Goal: Task Accomplishment & Management: Use online tool/utility

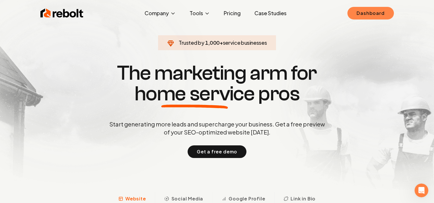
click at [372, 12] on link "Dashboard" at bounding box center [370, 13] width 46 height 13
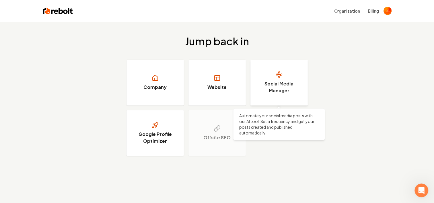
click at [283, 77] on link "Social Media Manager" at bounding box center [278, 83] width 57 height 46
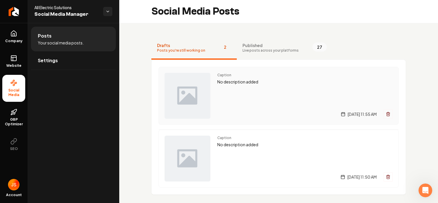
click at [204, 94] on img "Main content area" at bounding box center [188, 96] width 46 height 46
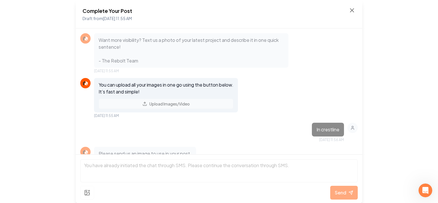
scroll to position [16, 0]
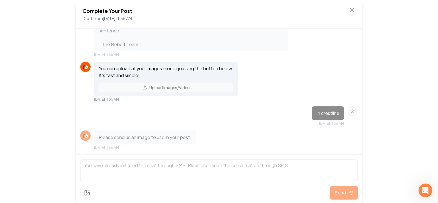
click at [171, 86] on div "You can upload all your images in one go using the button below. It’s fast and …" at bounding box center [166, 79] width 144 height 34
click at [168, 86] on div "You can upload all your images in one go using the button below. It’s fast and …" at bounding box center [166, 79] width 144 height 34
click at [146, 88] on div "You can upload all your images in one go using the button below. It’s fast and …" at bounding box center [166, 79] width 144 height 34
click at [141, 137] on p "Please send us an image to use in your post." at bounding box center [145, 137] width 93 height 7
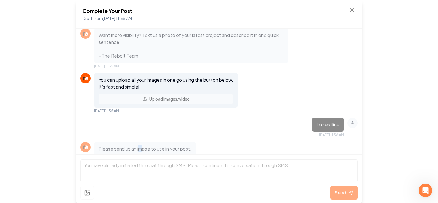
scroll to position [0, 0]
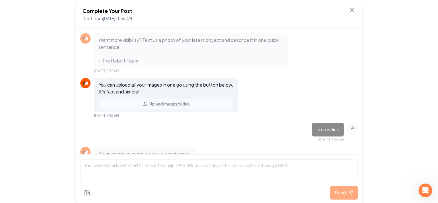
click at [168, 104] on div "You can upload all your images in one go using the button below. It’s fast and …" at bounding box center [166, 95] width 144 height 34
click at [116, 14] on h2 "Complete Your Post" at bounding box center [108, 11] width 50 height 8
click at [135, 93] on p "You can upload all your images in one go using the button below. It’s fast and …" at bounding box center [166, 88] width 135 height 14
click at [142, 103] on div "You can upload all your images in one go using the button below. It’s fast and …" at bounding box center [166, 95] width 144 height 34
drag, startPoint x: 147, startPoint y: 102, endPoint x: 163, endPoint y: 105, distance: 16.3
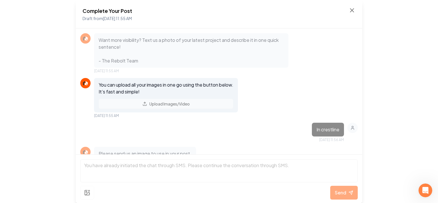
click at [163, 105] on div "You can upload all your images in one go using the button below. It’s fast and …" at bounding box center [166, 95] width 144 height 34
click at [165, 104] on div "You can upload all your images in one go using the button below. It’s fast and …" at bounding box center [166, 95] width 144 height 34
drag, startPoint x: 165, startPoint y: 104, endPoint x: 193, endPoint y: 105, distance: 28.4
click at [193, 105] on div "You can upload all your images in one go using the button below. It’s fast and …" at bounding box center [166, 95] width 144 height 34
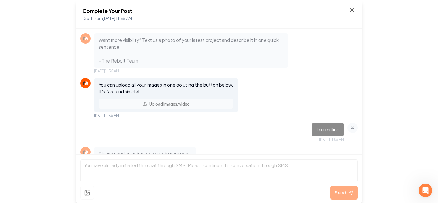
click at [351, 10] on icon at bounding box center [352, 10] width 7 height 7
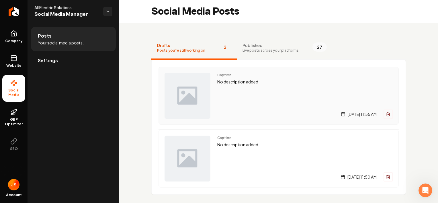
click at [231, 83] on p "No description added" at bounding box center [305, 82] width 176 height 7
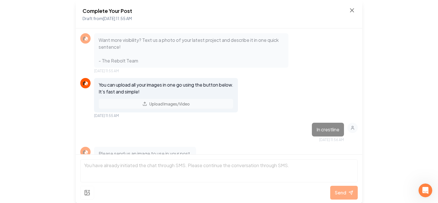
scroll to position [16, 0]
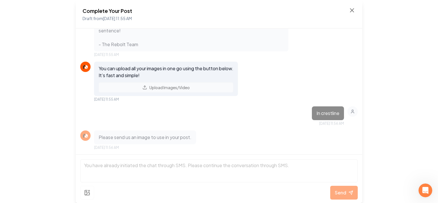
click at [158, 85] on div "You can upload all your images in one go using the button below. It’s fast and …" at bounding box center [166, 79] width 144 height 34
drag, startPoint x: 312, startPoint y: 110, endPoint x: 314, endPoint y: 108, distance: 3.1
click at [317, 110] on p "In crestline" at bounding box center [328, 113] width 23 height 7
click at [86, 66] on img at bounding box center [85, 66] width 7 height 7
click at [125, 68] on p "You can upload all your images in one go using the button below. It’s fast and …" at bounding box center [166, 72] width 135 height 14
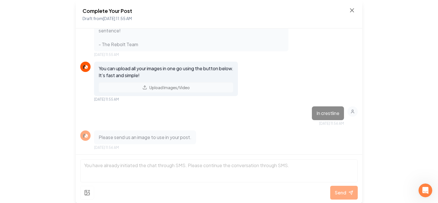
click at [348, 9] on div "Complete Your Post Draft from [DATE] 11:55 AM" at bounding box center [219, 14] width 273 height 15
click at [354, 9] on icon at bounding box center [352, 10] width 7 height 7
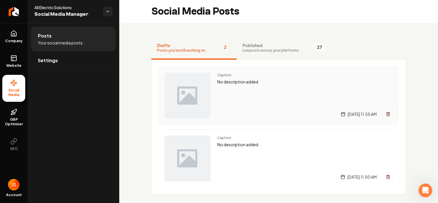
click at [184, 100] on img "Main content area" at bounding box center [188, 96] width 46 height 46
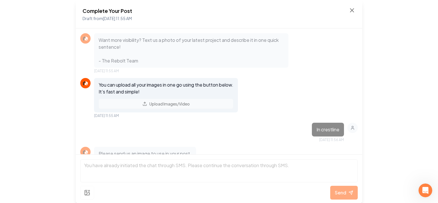
scroll to position [16, 0]
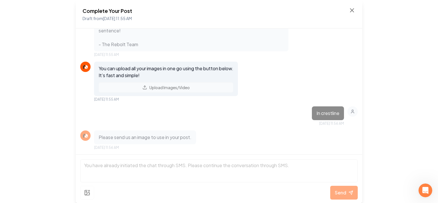
click at [182, 88] on div "You can upload all your images in one go using the button below. It’s fast and …" at bounding box center [166, 79] width 144 height 34
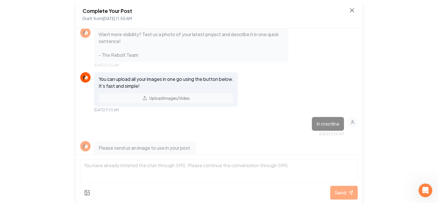
scroll to position [0, 0]
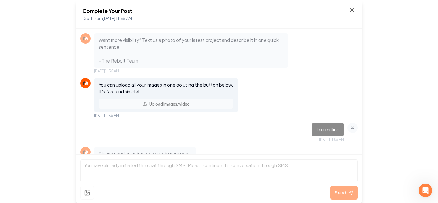
click at [353, 10] on icon at bounding box center [352, 10] width 7 height 7
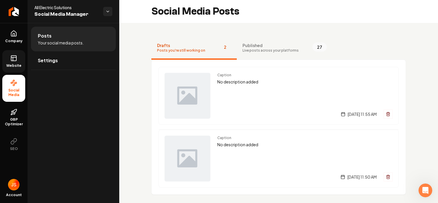
click at [12, 61] on icon at bounding box center [13, 58] width 7 height 7
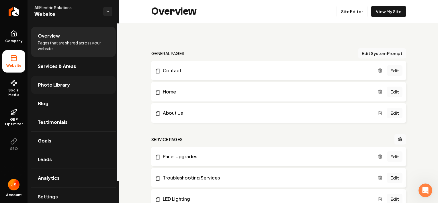
click at [61, 86] on span "Photo Library" at bounding box center [54, 84] width 32 height 7
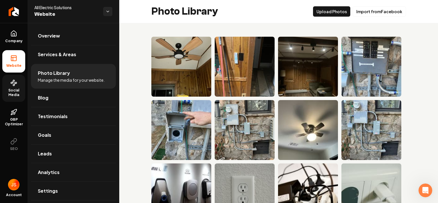
click at [11, 92] on span "Social Media" at bounding box center [13, 92] width 23 height 9
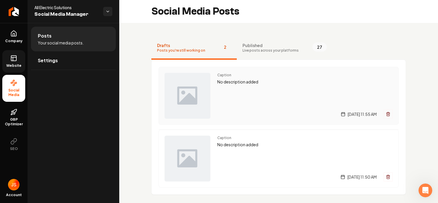
click at [186, 86] on img "Main content area" at bounding box center [188, 96] width 46 height 46
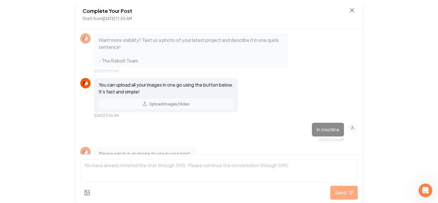
scroll to position [16, 0]
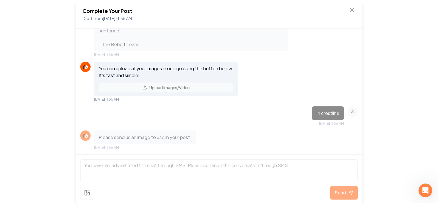
click at [176, 87] on div "You can upload all your images in one go using the button below. It’s fast and …" at bounding box center [166, 79] width 144 height 34
drag, startPoint x: 163, startPoint y: 87, endPoint x: 158, endPoint y: 85, distance: 5.1
click at [158, 85] on div "You can upload all your images in one go using the button below. It’s fast and …" at bounding box center [166, 79] width 144 height 34
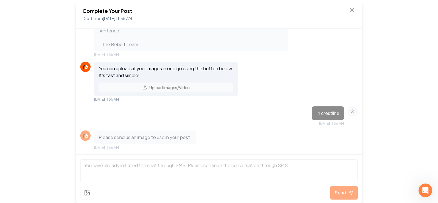
drag, startPoint x: 158, startPoint y: 85, endPoint x: 146, endPoint y: 85, distance: 12.0
click at [146, 85] on div "You can upload all your images in one go using the button below. It’s fast and …" at bounding box center [166, 79] width 144 height 34
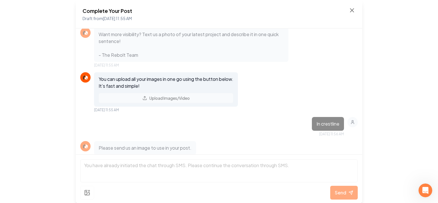
scroll to position [0, 0]
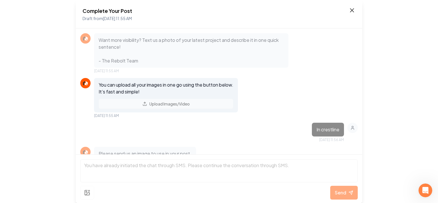
click at [355, 10] on icon at bounding box center [352, 10] width 7 height 7
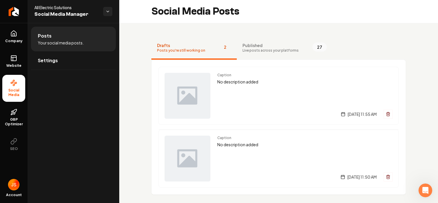
drag, startPoint x: 355, startPoint y: 10, endPoint x: 342, endPoint y: 15, distance: 12.8
click at [342, 15] on div "Social Media Posts" at bounding box center [278, 11] width 319 height 23
